Goal: Information Seeking & Learning: Compare options

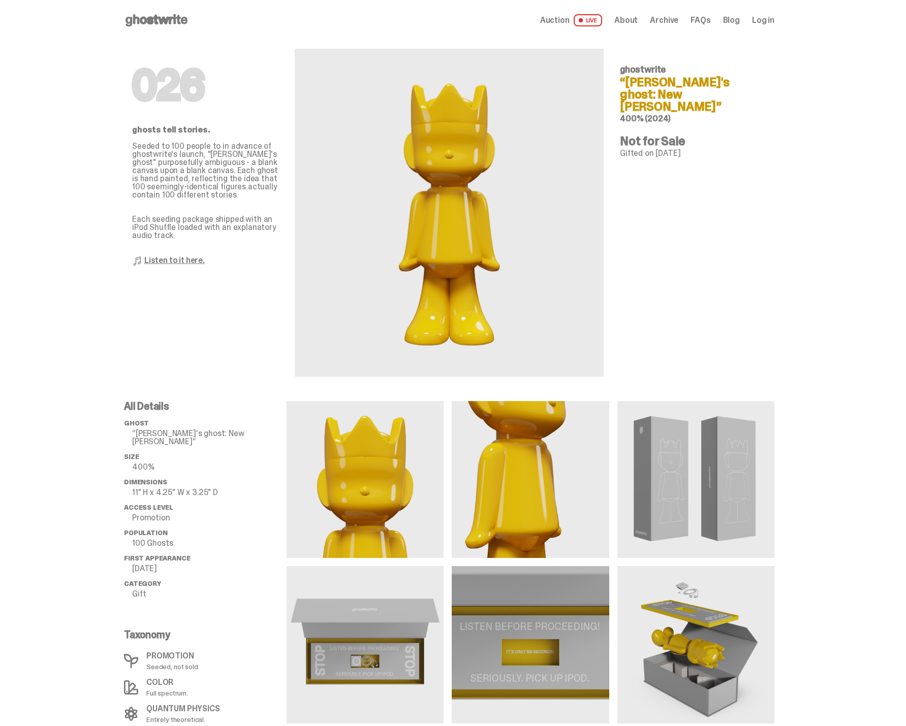
drag, startPoint x: 595, startPoint y: 21, endPoint x: 590, endPoint y: 20, distance: 5.1
click at [595, 21] on span "LIVE" at bounding box center [587, 20] width 29 height 12
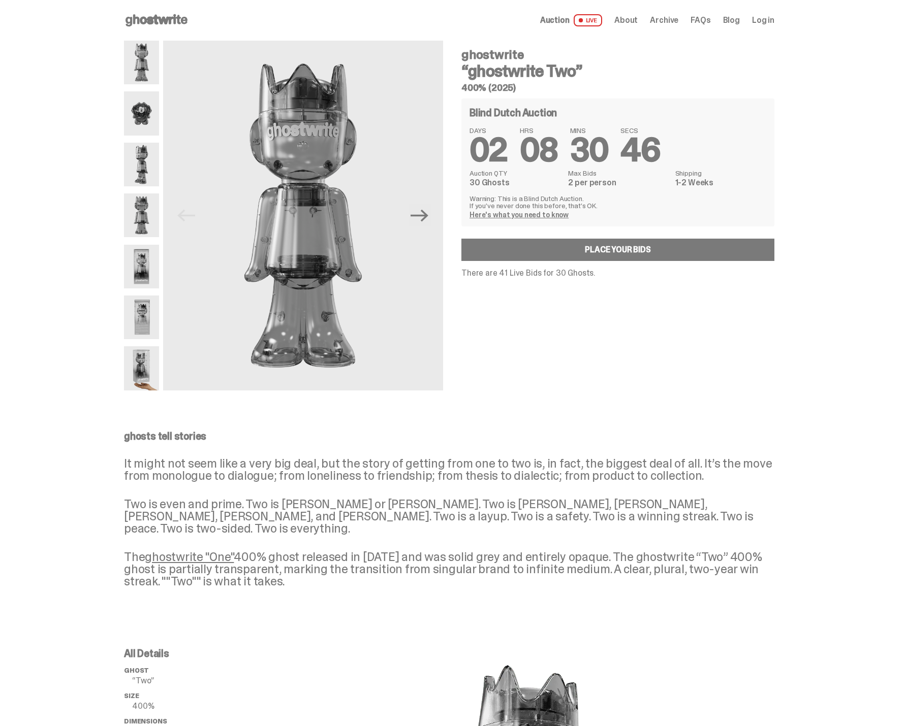
click at [673, 19] on span "Archive" at bounding box center [664, 20] width 28 height 8
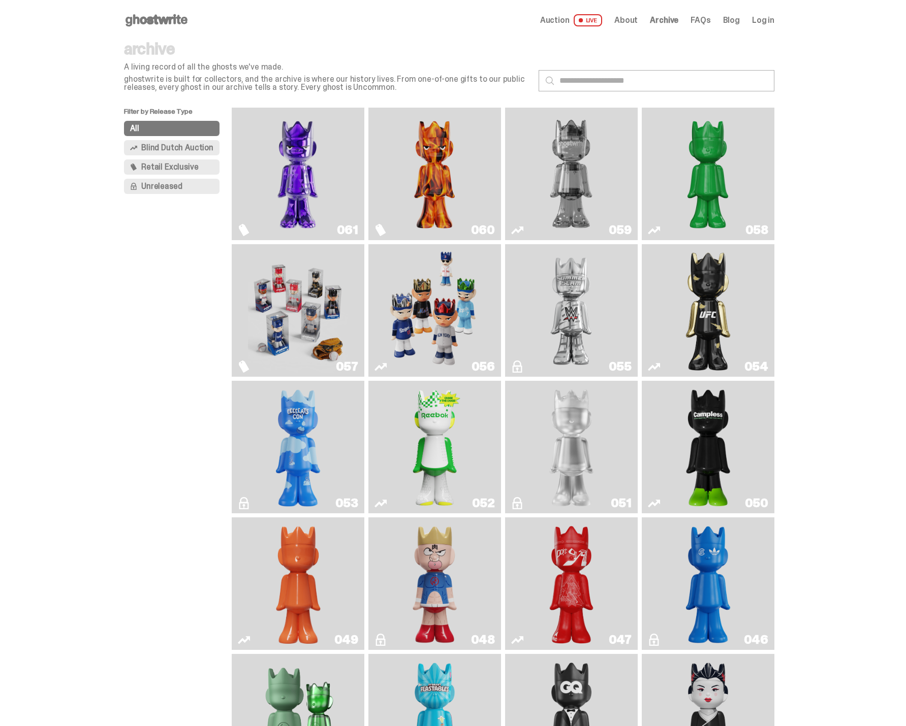
click at [688, 193] on img "Schrödinger's ghost: Sunday Green" at bounding box center [708, 174] width 100 height 124
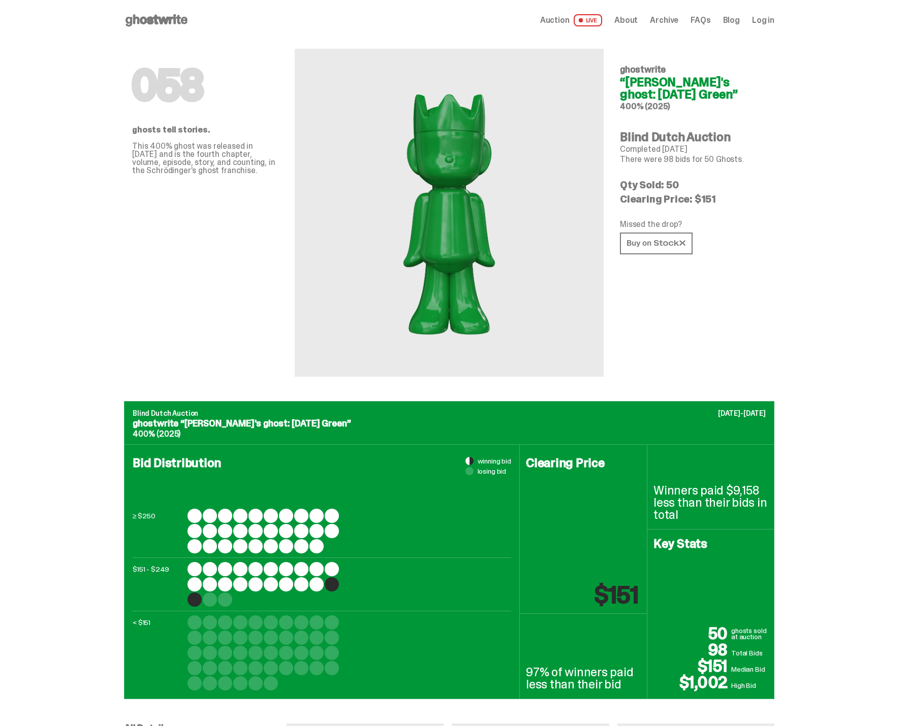
drag, startPoint x: 741, startPoint y: 161, endPoint x: 600, endPoint y: 138, distance: 143.0
click at [600, 138] on div "058 ghosts tell stories. This 400% ghost was released in [DATE] and is the four…" at bounding box center [449, 221] width 650 height 361
click at [766, 170] on div "058 ghostwrite “[PERSON_NAME]'s ghost: [DATE] Green” 400% (2025) Blind Dutch Au…" at bounding box center [693, 209] width 146 height 336
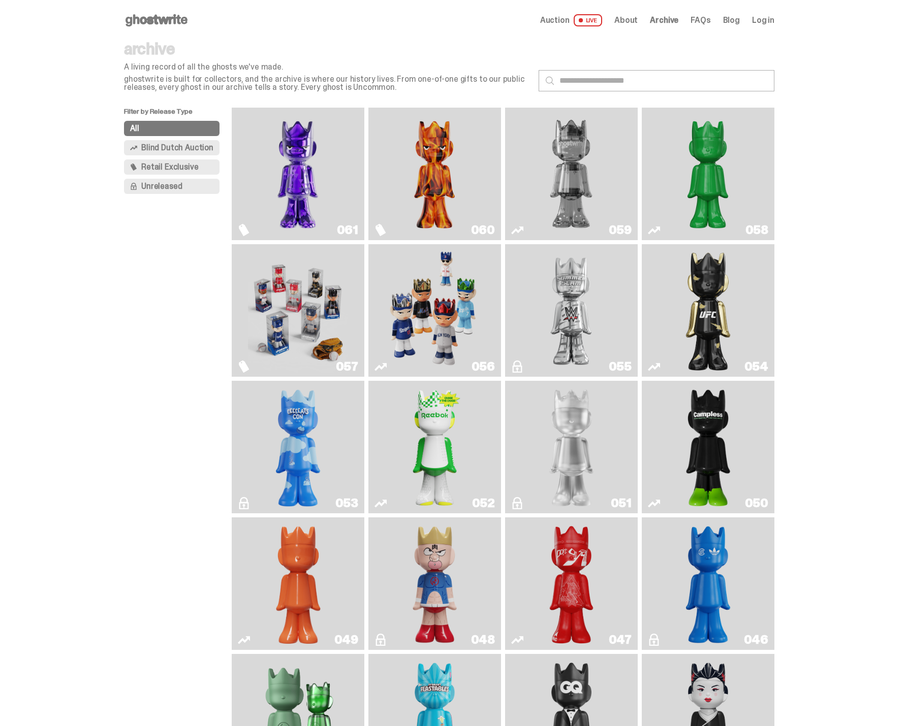
click at [571, 164] on img "Two" at bounding box center [571, 174] width 100 height 124
click at [439, 164] on img "Always On Fire" at bounding box center [435, 174] width 100 height 124
click at [334, 184] on img "Fantasy" at bounding box center [298, 174] width 100 height 124
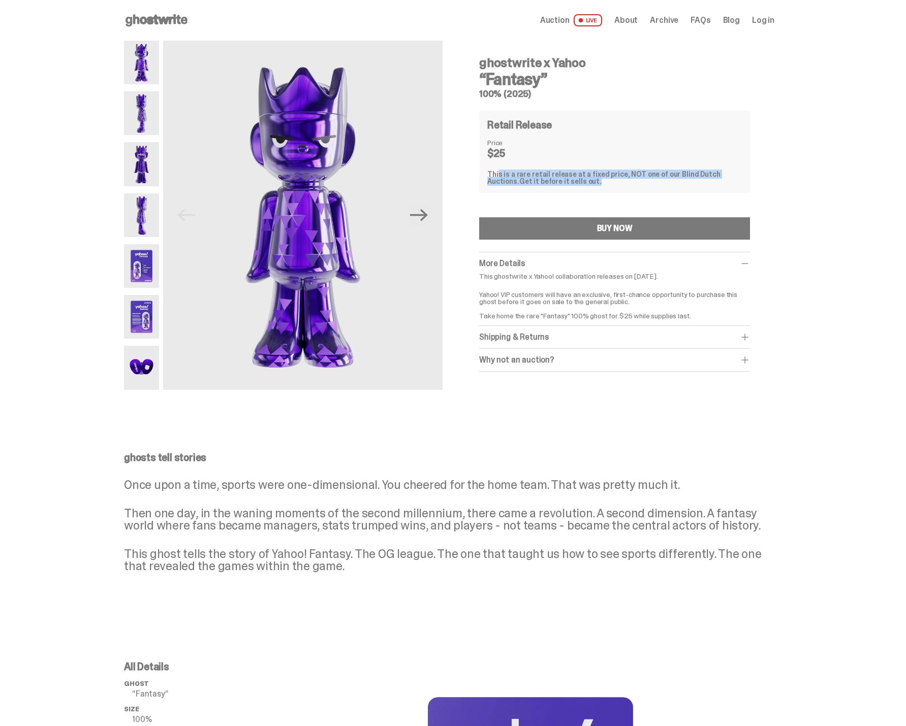
drag, startPoint x: 566, startPoint y: 183, endPoint x: 481, endPoint y: 175, distance: 85.2
click at [481, 175] on div "ghostwrite x Yahoo “Fantasy” 100% (2025) Retail Release Price $25 This is a rar…" at bounding box center [614, 212] width 319 height 343
click at [578, 183] on div "This is a rare retail release at a fixed price, NOT one of our Blind Dutch Auct…" at bounding box center [614, 178] width 254 height 14
click at [410, 211] on img at bounding box center [302, 215] width 279 height 349
click at [421, 219] on icon "Next" at bounding box center [419, 215] width 18 height 18
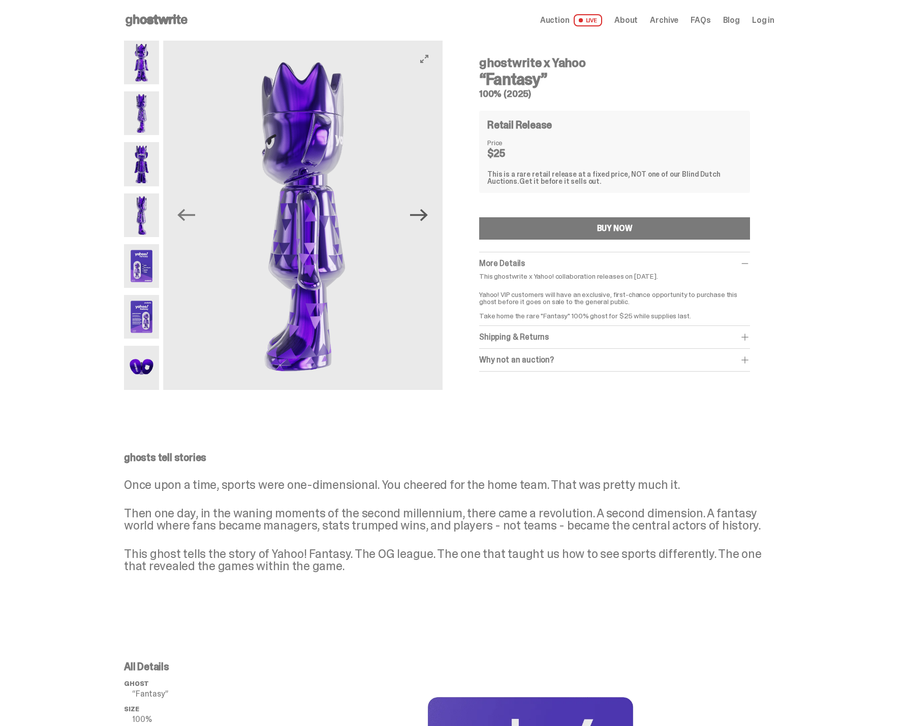
click at [422, 217] on icon "Next" at bounding box center [419, 215] width 18 height 18
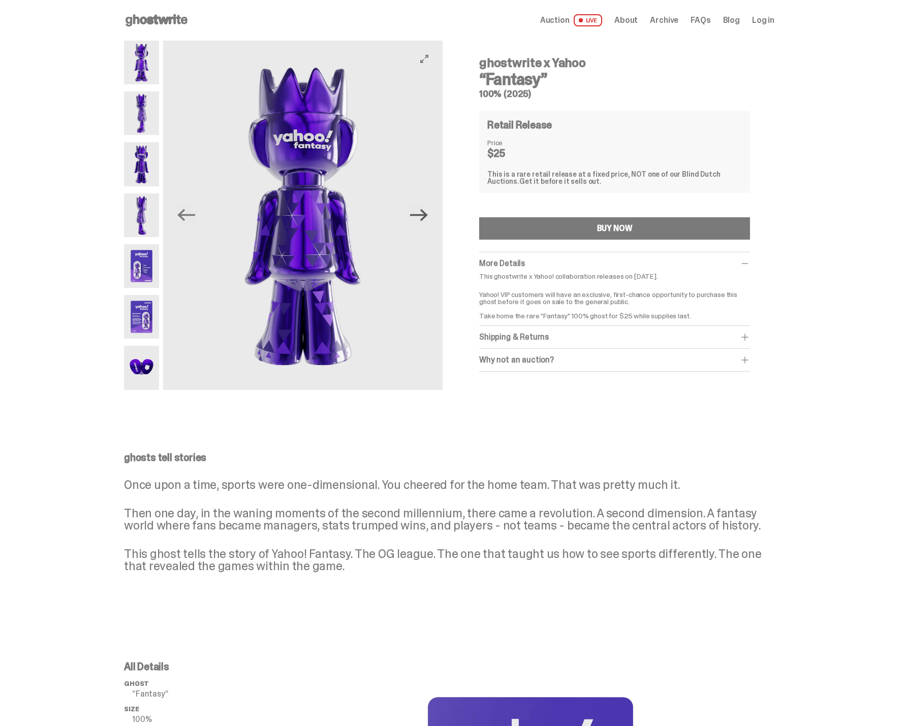
click at [422, 217] on icon "Next" at bounding box center [419, 215] width 18 height 18
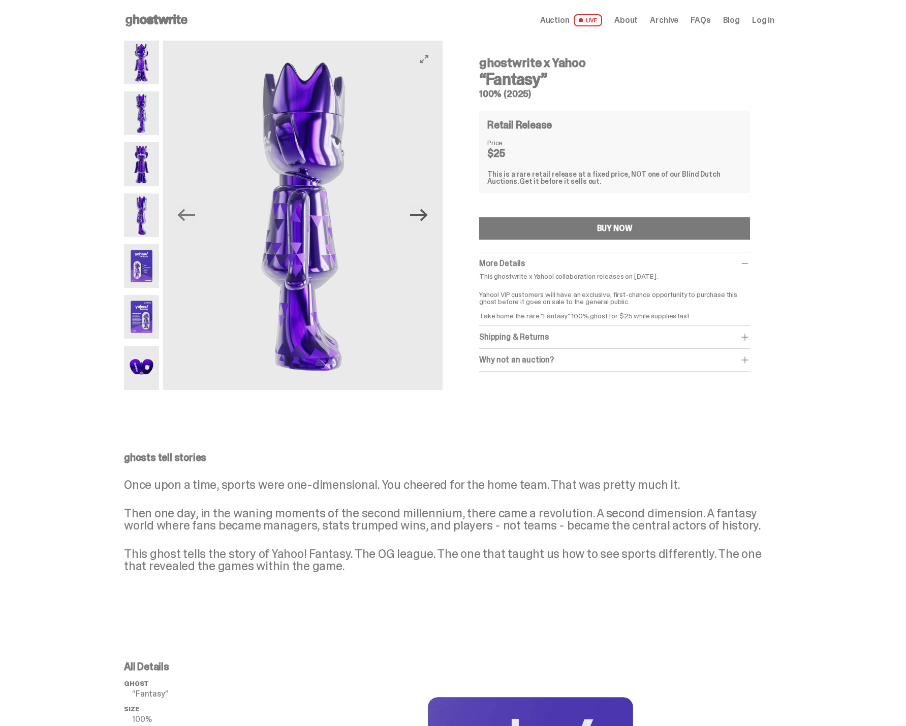
click at [424, 216] on icon "Next" at bounding box center [419, 215] width 18 height 12
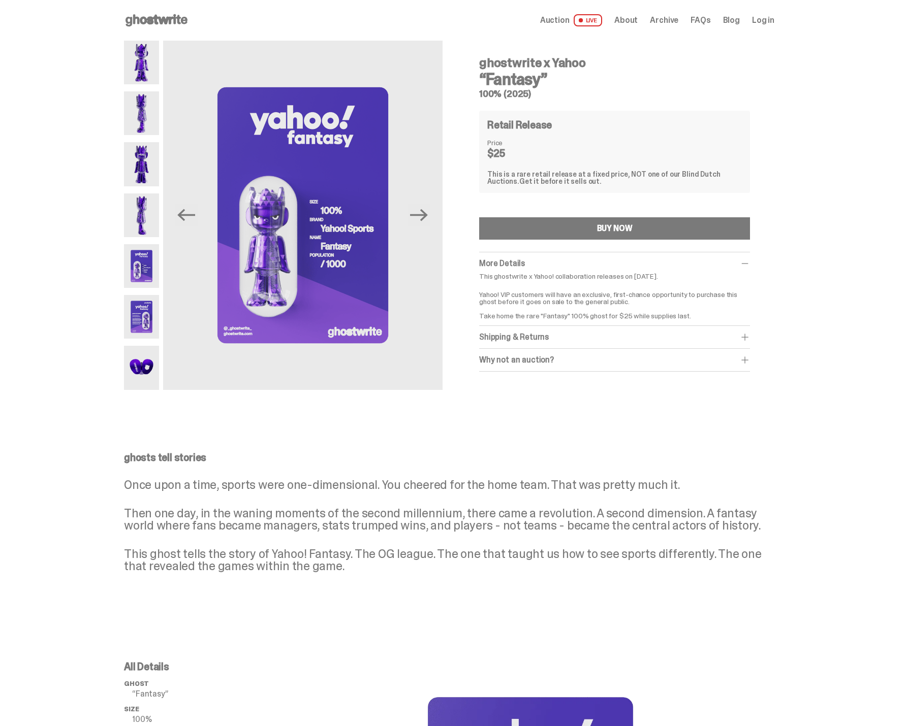
drag, startPoint x: 820, startPoint y: 168, endPoint x: 808, endPoint y: 171, distance: 12.6
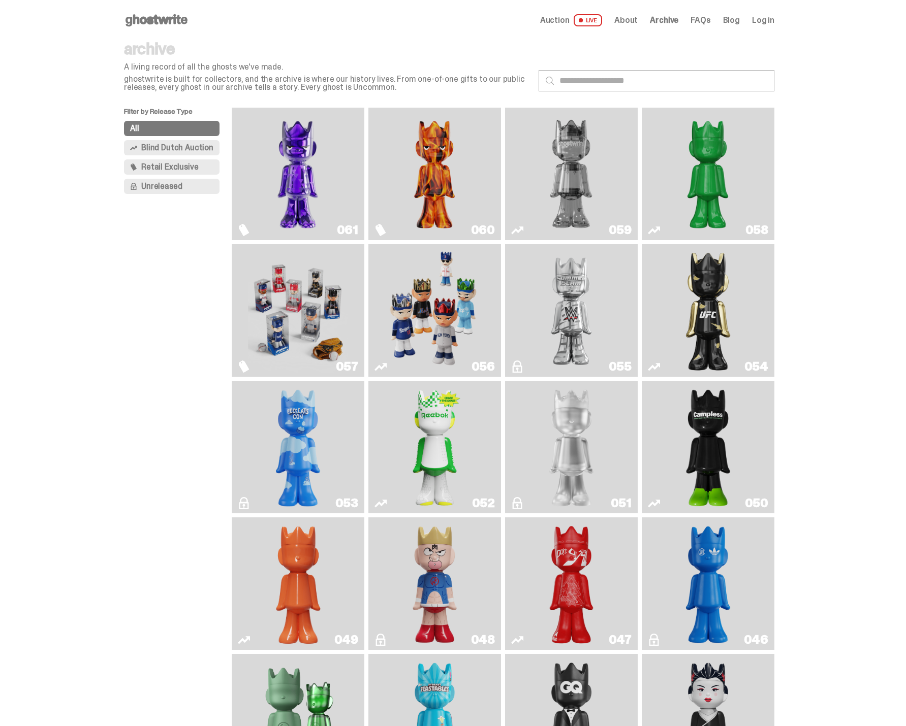
click at [471, 182] on img "Always On Fire" at bounding box center [435, 174] width 100 height 124
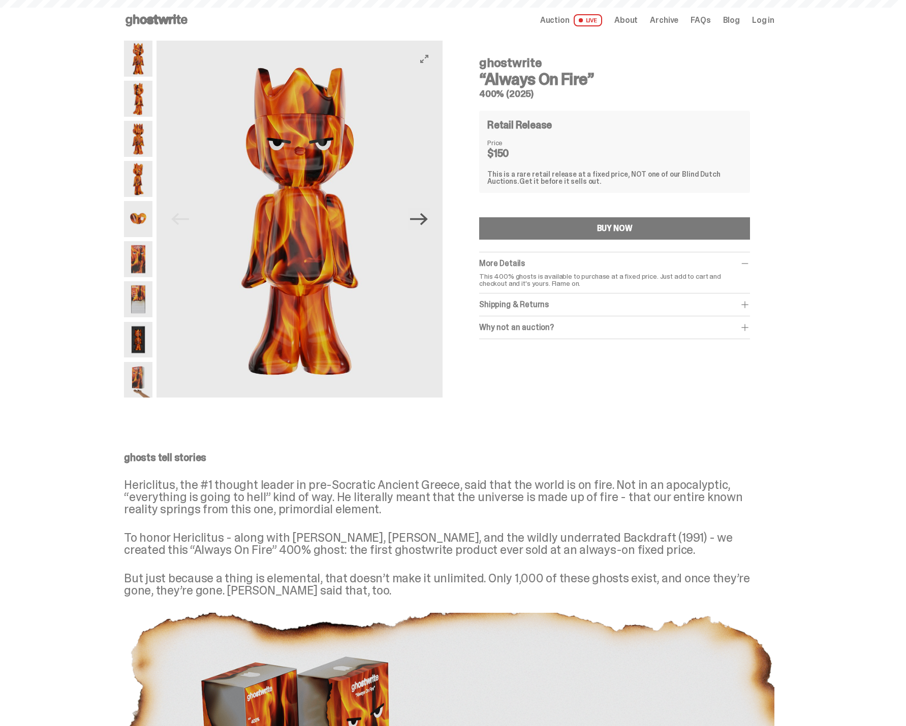
click at [428, 218] on icon "Next" at bounding box center [419, 219] width 18 height 18
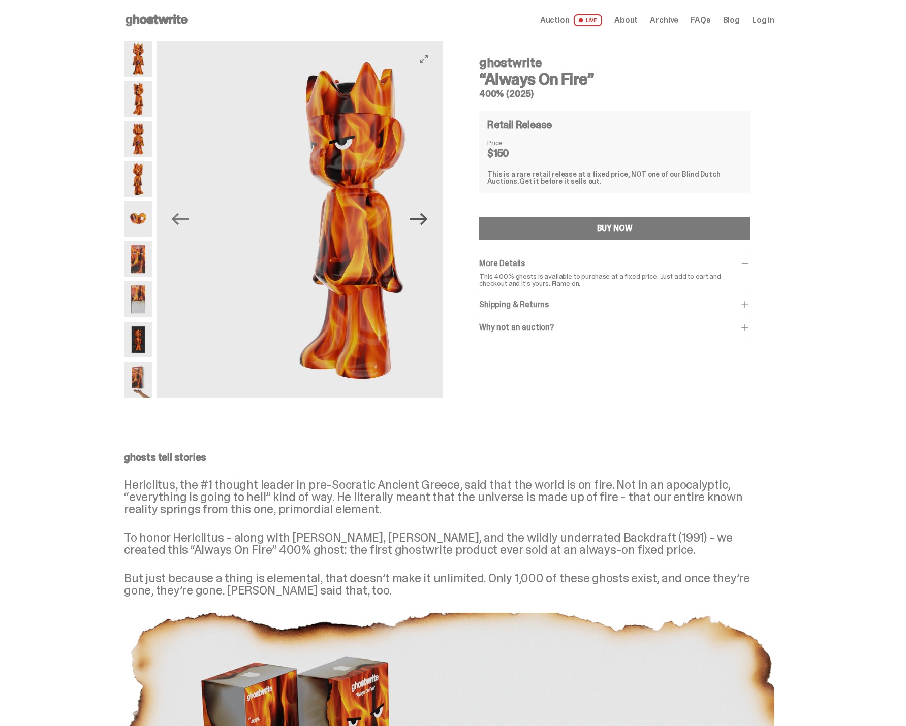
click at [428, 218] on icon "Next" at bounding box center [419, 219] width 18 height 18
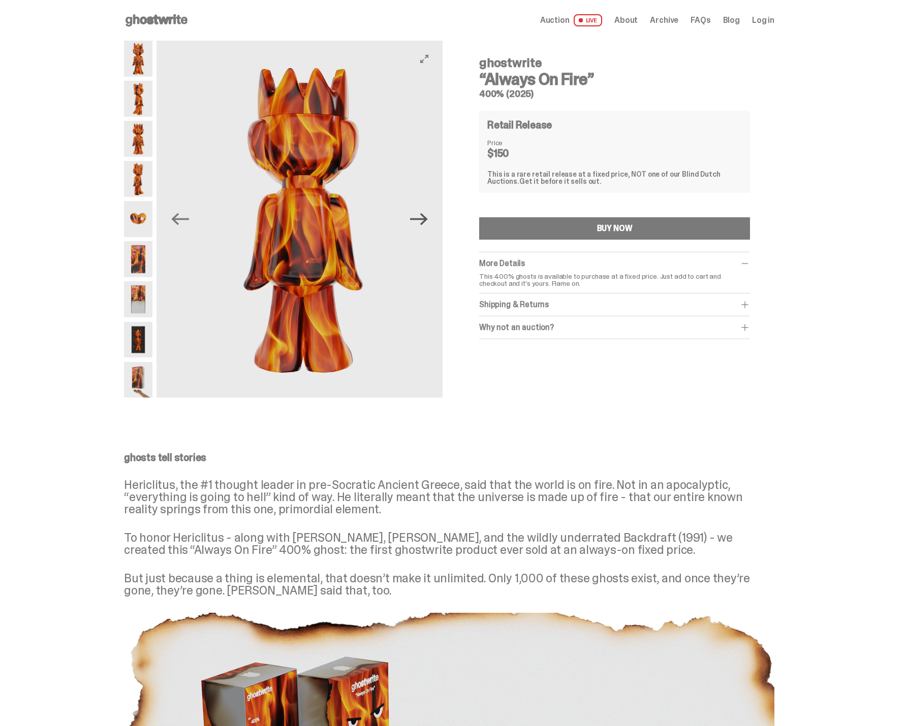
click at [428, 218] on icon "Next" at bounding box center [419, 219] width 18 height 18
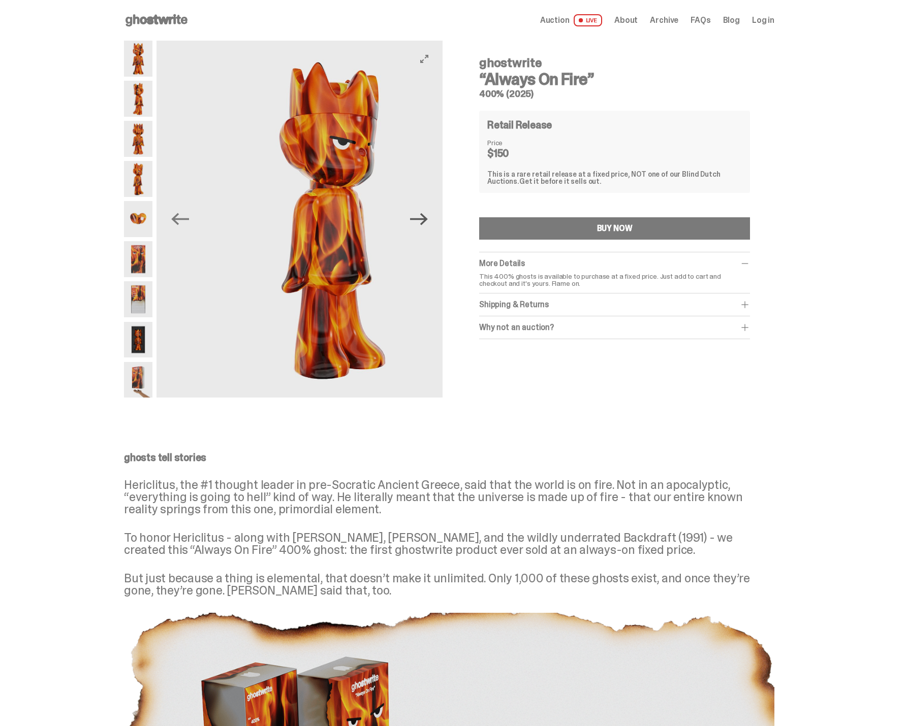
click at [428, 218] on icon "Next" at bounding box center [419, 219] width 18 height 18
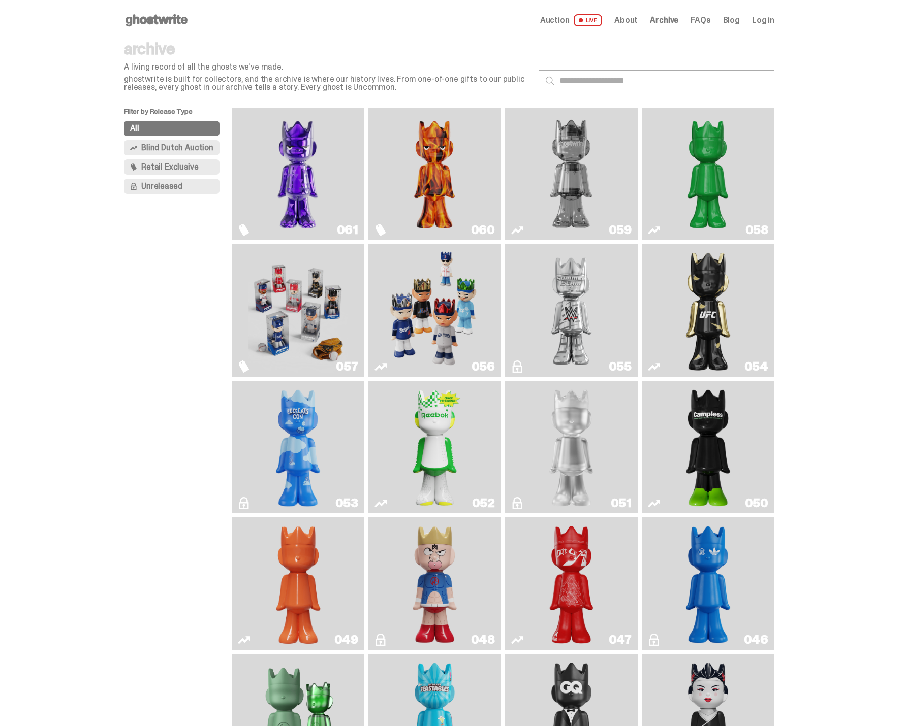
click at [299, 556] on img "Schrödinger's ghost: Orange Vibe" at bounding box center [298, 584] width 54 height 124
click at [475, 447] on link "052" at bounding box center [434, 447] width 120 height 124
